Goal: Check status: Check status

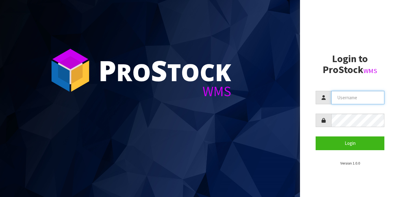
click at [352, 98] on input "text" at bounding box center [357, 97] width 53 height 13
type input "GATOR"
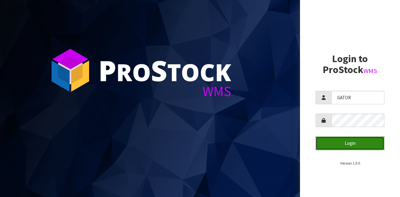
click at [337, 137] on button "Login" at bounding box center [349, 142] width 69 height 13
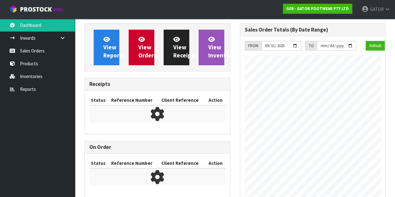
scroll to position [351, 155]
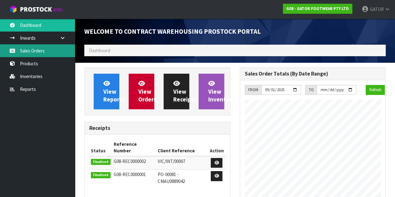
click at [38, 50] on link "Sales Orders" at bounding box center [37, 50] width 75 height 13
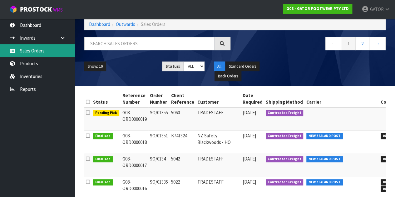
scroll to position [39, 0]
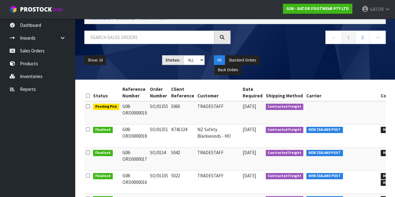
click at [196, 111] on td "TRADESTAFF" at bounding box center [218, 112] width 45 height 23
click at [87, 104] on icon at bounding box center [88, 106] width 4 height 5
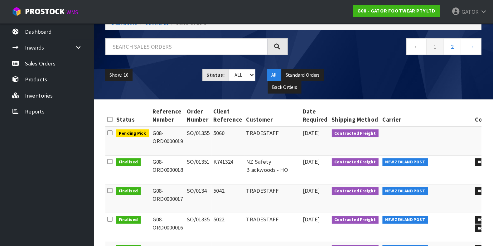
scroll to position [0, 0]
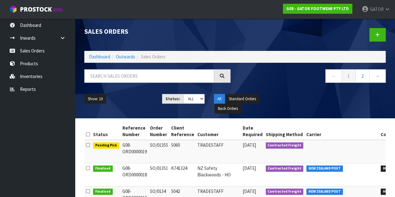
click at [86, 143] on icon at bounding box center [88, 145] width 4 height 5
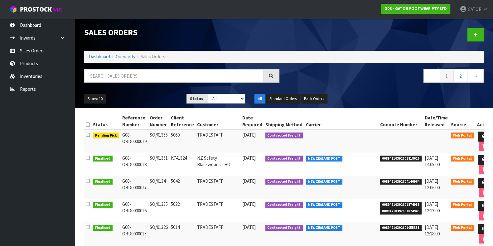
drag, startPoint x: 359, startPoint y: 0, endPoint x: 322, endPoint y: 110, distance: 115.8
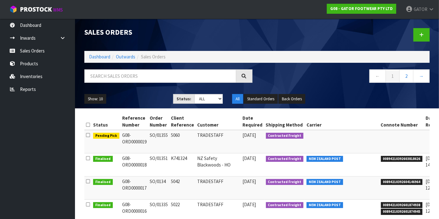
drag, startPoint x: 475, startPoint y: 6, endPoint x: 317, endPoint y: 81, distance: 174.8
click at [317, 81] on nav "← 1 2 →" at bounding box center [346, 76] width 168 height 15
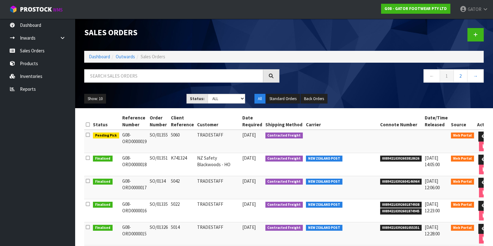
drag, startPoint x: 429, startPoint y: 3, endPoint x: 335, endPoint y: 80, distance: 121.1
click at [335, 80] on nav "← 1 2 →" at bounding box center [386, 76] width 195 height 15
